Goal: Transaction & Acquisition: Download file/media

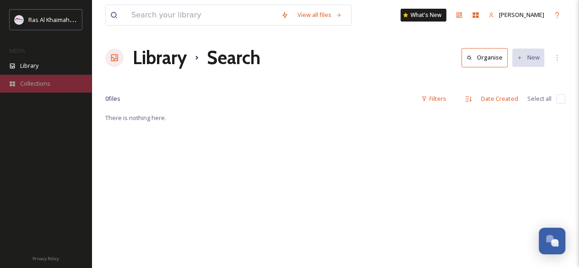
click at [45, 83] on span "Collections" at bounding box center [35, 83] width 30 height 9
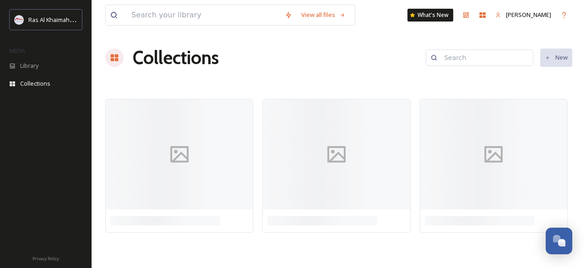
click at [579, 62] on div "View all files What's New [PERSON_NAME] Collections New" at bounding box center [339, 134] width 495 height 268
click at [295, 148] on div at bounding box center [336, 154] width 147 height 110
click at [33, 65] on span "Library" at bounding box center [29, 65] width 18 height 9
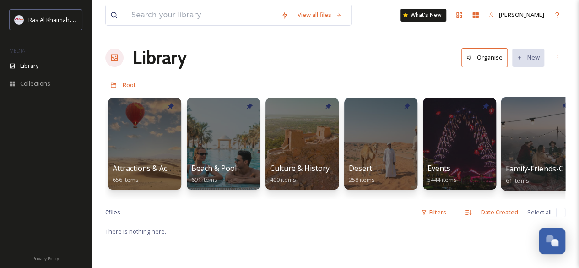
click at [551, 142] on div at bounding box center [538, 143] width 75 height 93
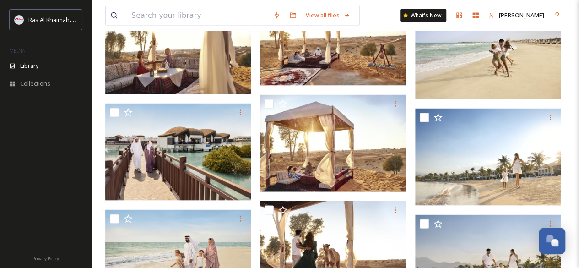
scroll to position [804, 0]
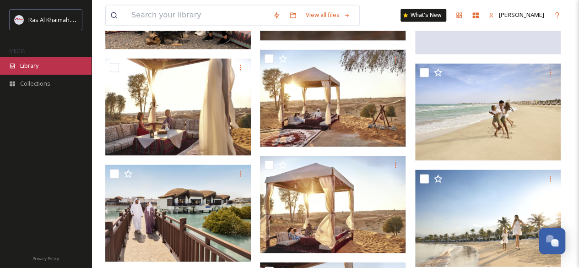
click at [32, 63] on span "Library" at bounding box center [29, 65] width 18 height 9
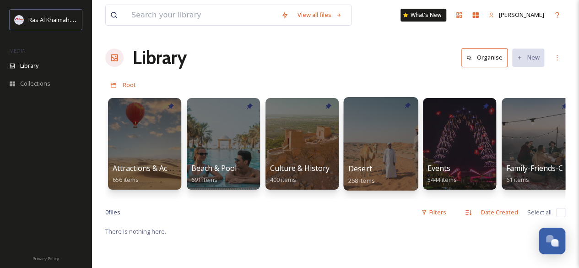
click at [368, 147] on div at bounding box center [381, 143] width 75 height 93
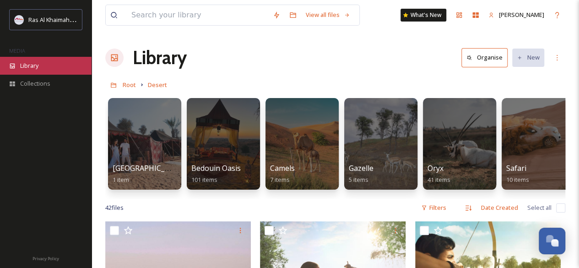
click at [29, 67] on span "Library" at bounding box center [29, 65] width 18 height 9
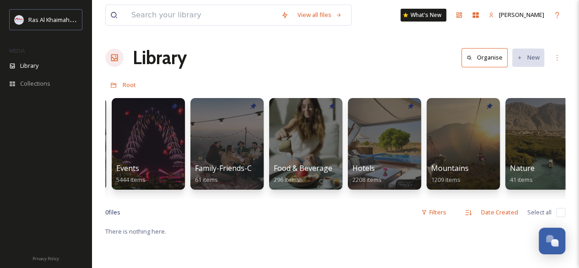
scroll to position [0, 360]
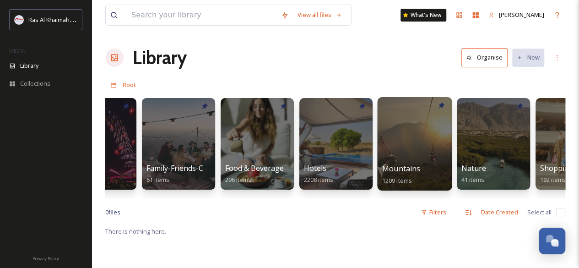
click at [423, 164] on div "Mountains 1209 items" at bounding box center [414, 174] width 65 height 23
click at [397, 148] on div at bounding box center [414, 143] width 75 height 93
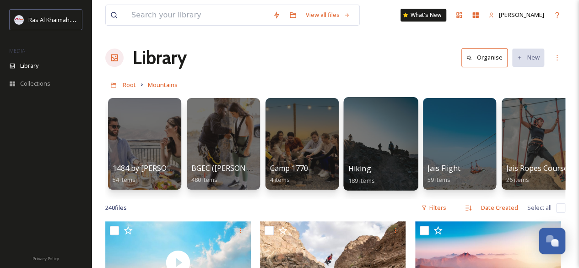
click at [394, 171] on div "Hiking 189 items" at bounding box center [381, 174] width 65 height 23
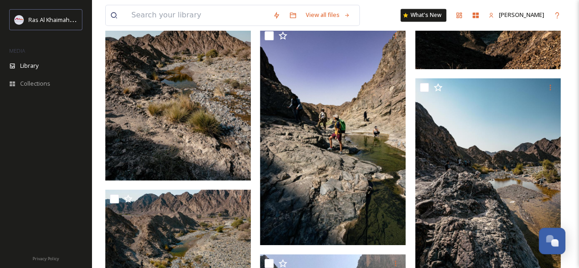
scroll to position [5986, 0]
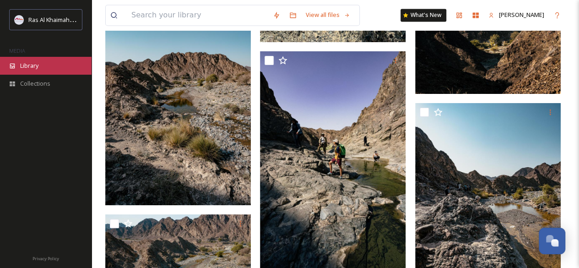
click at [32, 66] on span "Library" at bounding box center [29, 65] width 18 height 9
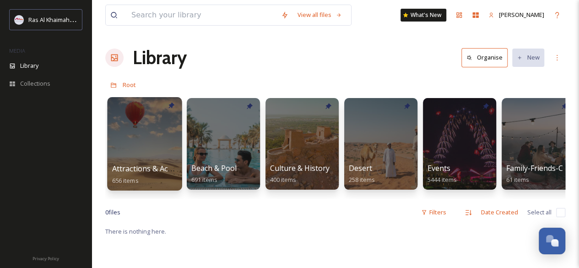
click at [149, 142] on div at bounding box center [144, 143] width 75 height 93
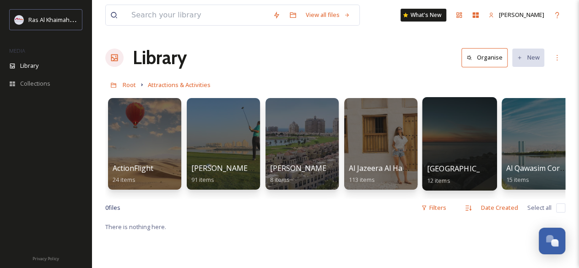
click at [444, 153] on div at bounding box center [459, 143] width 75 height 93
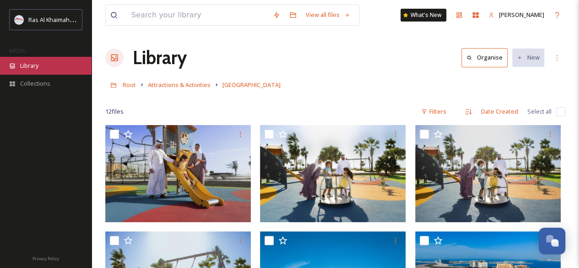
click at [26, 65] on span "Library" at bounding box center [29, 65] width 18 height 9
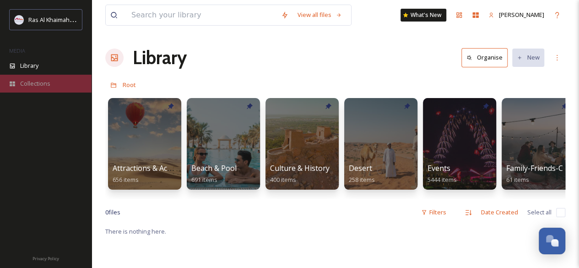
click at [49, 84] on span "Collections" at bounding box center [35, 83] width 30 height 9
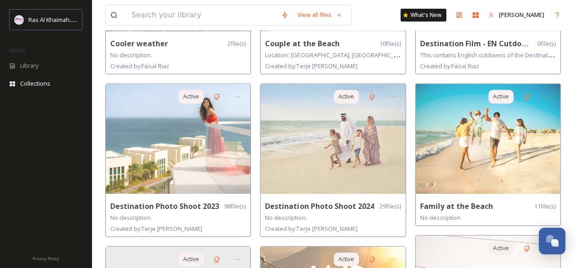
scroll to position [185, 0]
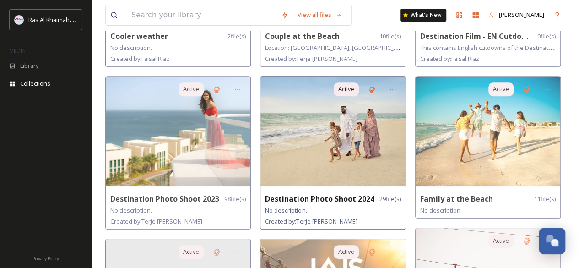
click at [355, 131] on img at bounding box center [333, 131] width 145 height 110
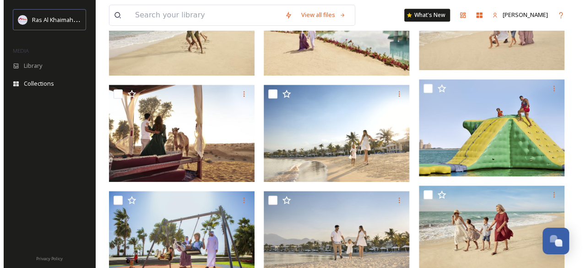
scroll to position [403, 0]
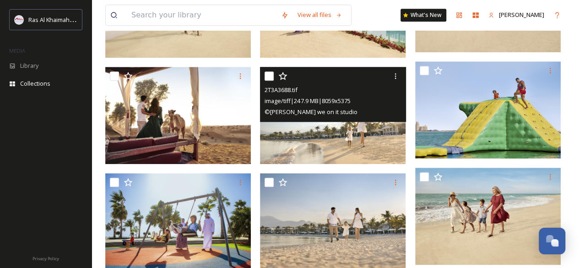
click at [322, 141] on img at bounding box center [333, 115] width 146 height 97
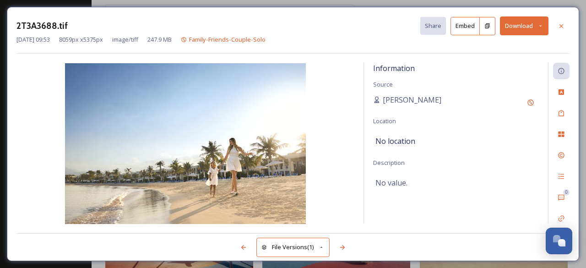
click at [519, 25] on button "Download" at bounding box center [524, 25] width 49 height 19
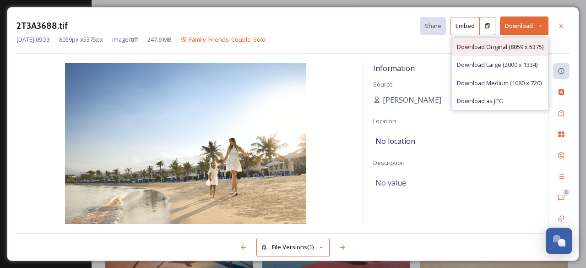
click at [509, 48] on span "Download Original (8059 x 5375)" at bounding box center [500, 47] width 87 height 9
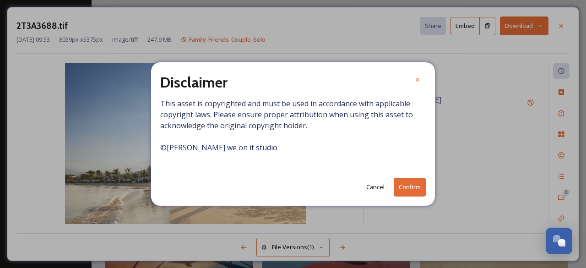
click at [414, 193] on button "Confirm" at bounding box center [410, 187] width 32 height 19
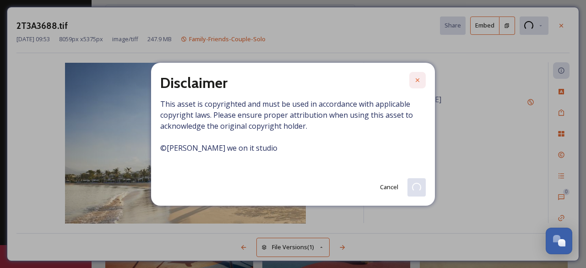
click at [414, 81] on icon at bounding box center [417, 79] width 7 height 7
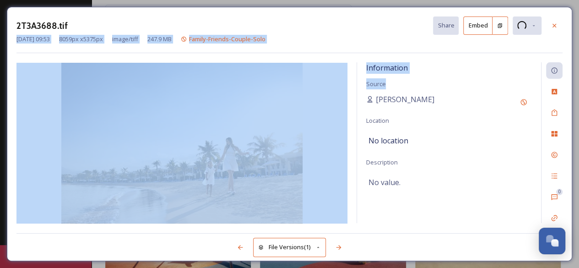
drag, startPoint x: 557, startPoint y: 22, endPoint x: 529, endPoint y: 79, distance: 63.5
click at [529, 79] on div "2T3A3688.tif Share Embed [DATE] 09:53 8059 px x 5375 px image/tiff 247.9 MB Fam…" at bounding box center [290, 134] width 566 height 254
click at [519, 78] on div "Information Source [PERSON_NAME] Location No location Description No value." at bounding box center [449, 142] width 184 height 161
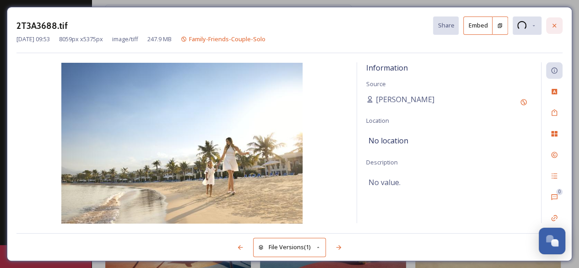
click at [557, 25] on icon at bounding box center [554, 25] width 7 height 7
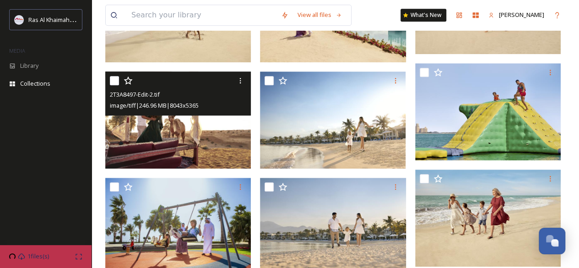
click at [168, 140] on img at bounding box center [178, 119] width 146 height 97
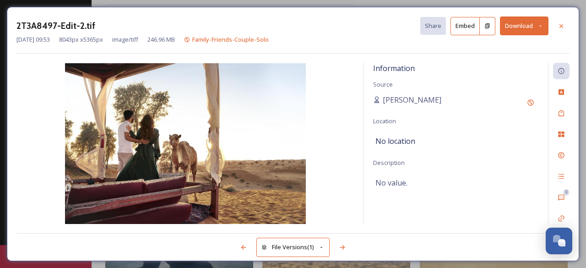
click at [516, 24] on button "Download" at bounding box center [524, 25] width 49 height 19
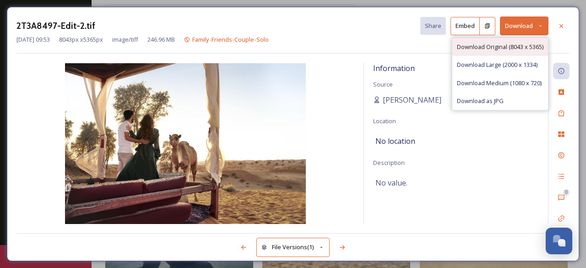
click at [497, 45] on span "Download Original (8043 x 5365)" at bounding box center [500, 47] width 87 height 9
